Goal: Use online tool/utility

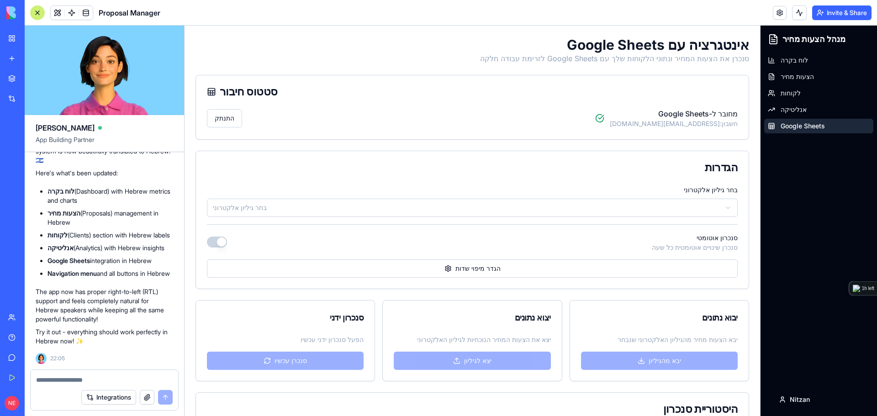
click at [73, 381] on textarea at bounding box center [104, 380] width 137 height 9
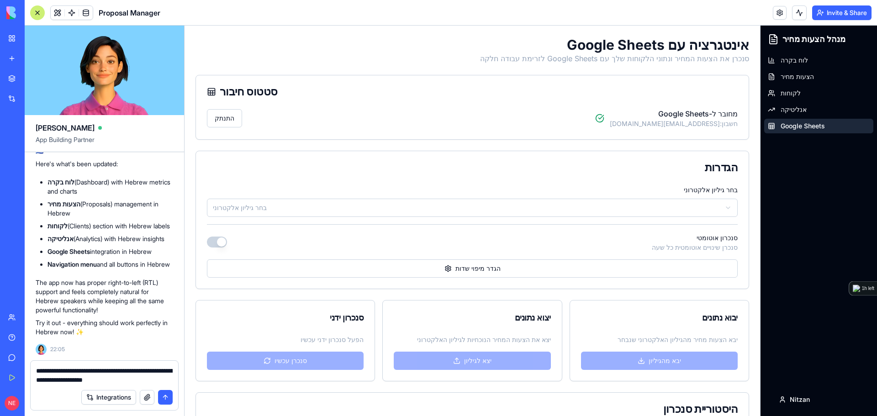
type textarea "**********"
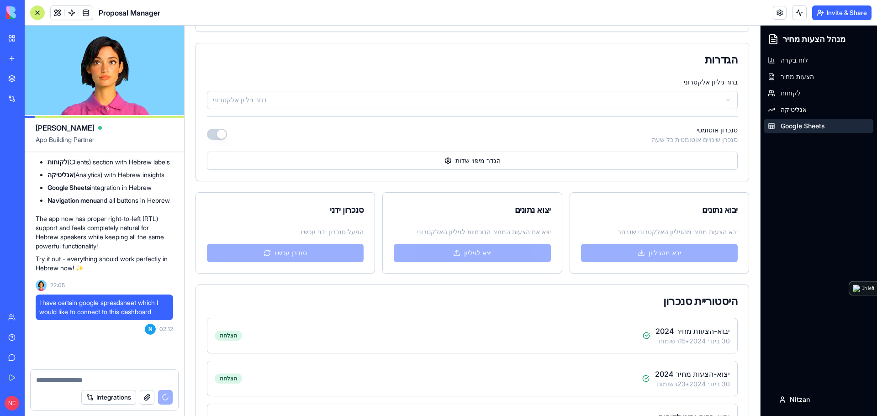
scroll to position [1853, 0]
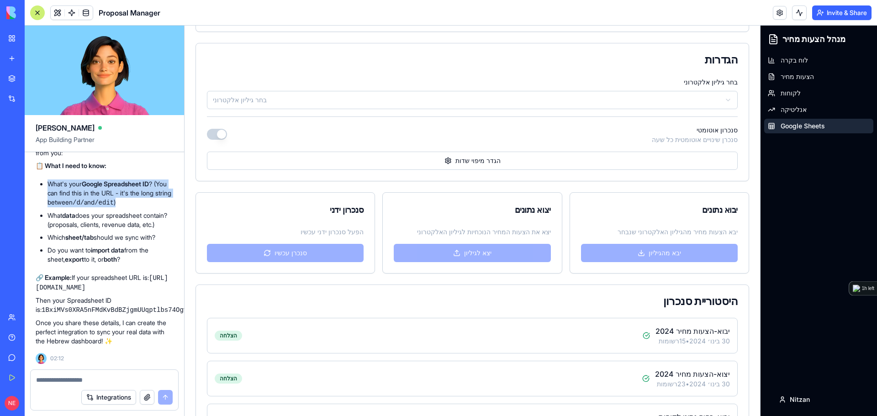
drag, startPoint x: 47, startPoint y: 175, endPoint x: 161, endPoint y: 191, distance: 115.7
click at [161, 191] on ul "What's your Google Spreadsheet ID ? (You can find this in the URL - it's the lo…" at bounding box center [105, 222] width 138 height 85
click at [160, 193] on li "What's your Google Spreadsheet ID ? (You can find this in the URL - it's the lo…" at bounding box center [111, 194] width 126 height 28
drag, startPoint x: 160, startPoint y: 193, endPoint x: 57, endPoint y: 173, distance: 105.7
click at [57, 180] on li "What's your Google Spreadsheet ID ? (You can find this in the URL - it's the lo…" at bounding box center [111, 194] width 126 height 28
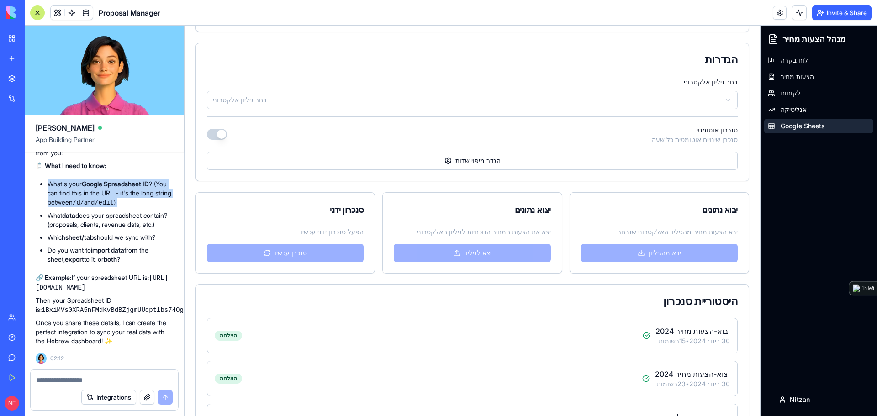
click at [57, 180] on li "What's your Google Spreadsheet ID ? (You can find this in the URL - it's the lo…" at bounding box center [111, 194] width 126 height 28
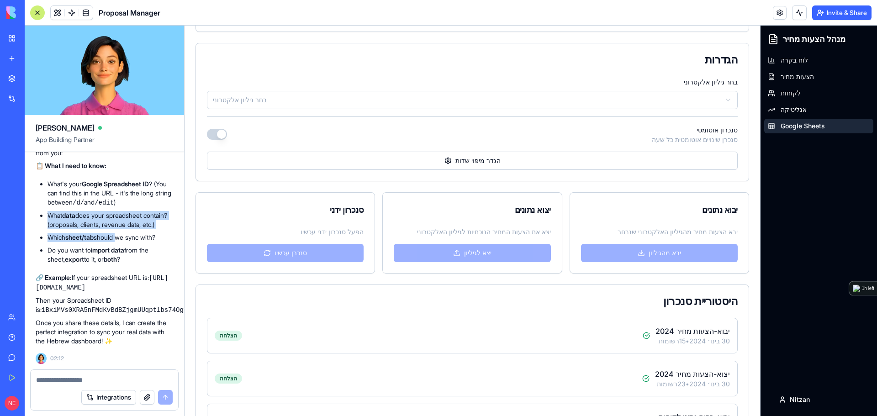
drag, startPoint x: 46, startPoint y: 203, endPoint x: 120, endPoint y: 230, distance: 79.2
click at [120, 230] on ul "What's your Google Spreadsheet ID ? (You can find this in the URL - it's the lo…" at bounding box center [105, 222] width 138 height 85
click at [115, 228] on li "What data does your spreadsheet contain? (proposals, clients, revenue data, etc…" at bounding box center [111, 220] width 126 height 18
drag, startPoint x: 101, startPoint y: 225, endPoint x: 32, endPoint y: 206, distance: 71.7
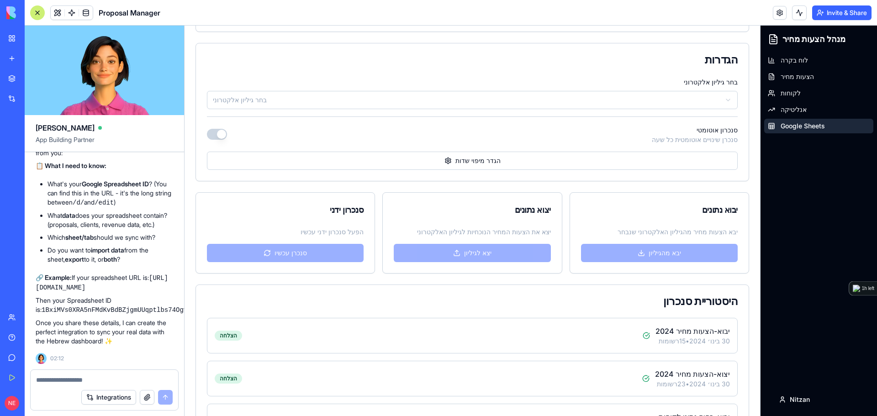
click at [68, 212] on strong "data" at bounding box center [68, 216] width 13 height 8
